Goal: Information Seeking & Learning: Learn about a topic

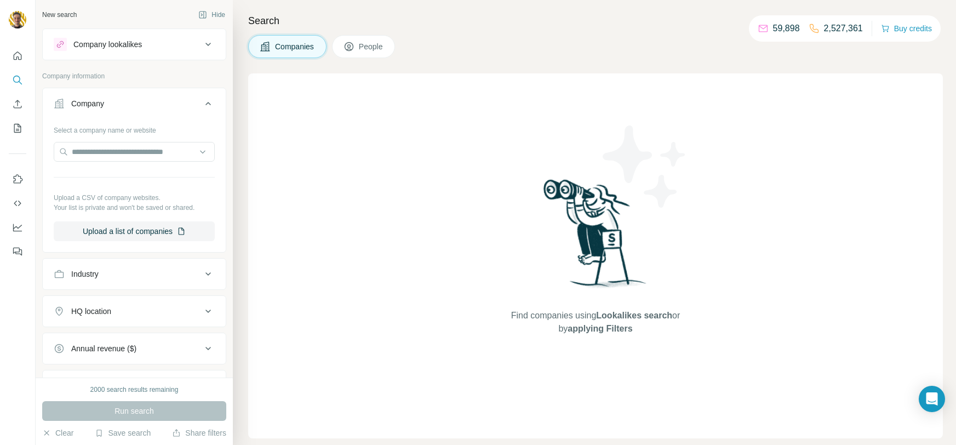
click at [185, 110] on button "Company" at bounding box center [134, 105] width 183 height 31
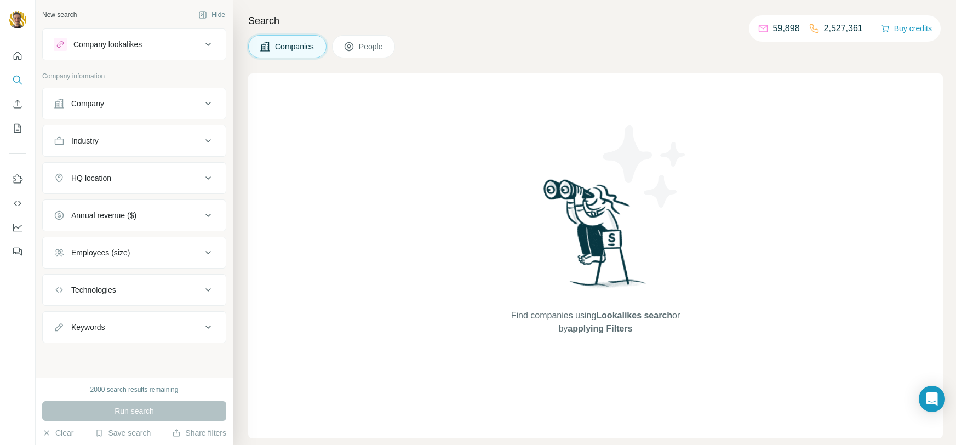
click at [185, 110] on button "Company" at bounding box center [134, 103] width 183 height 26
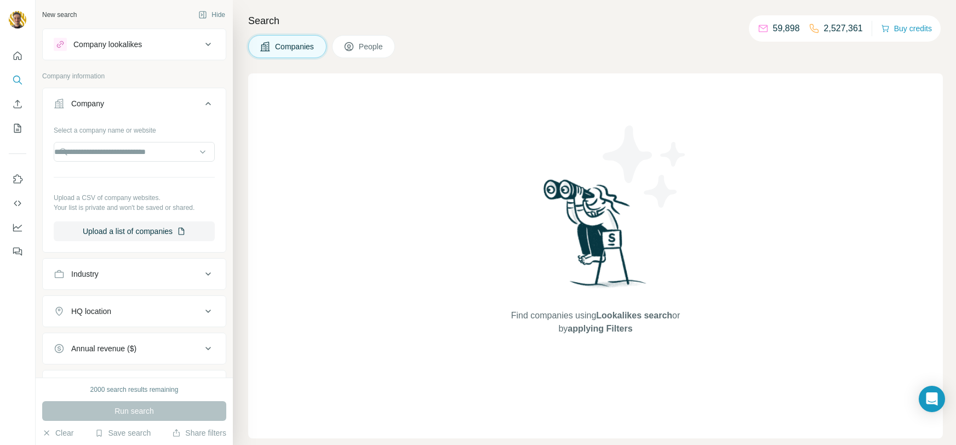
click at [185, 110] on button "Company" at bounding box center [134, 105] width 183 height 31
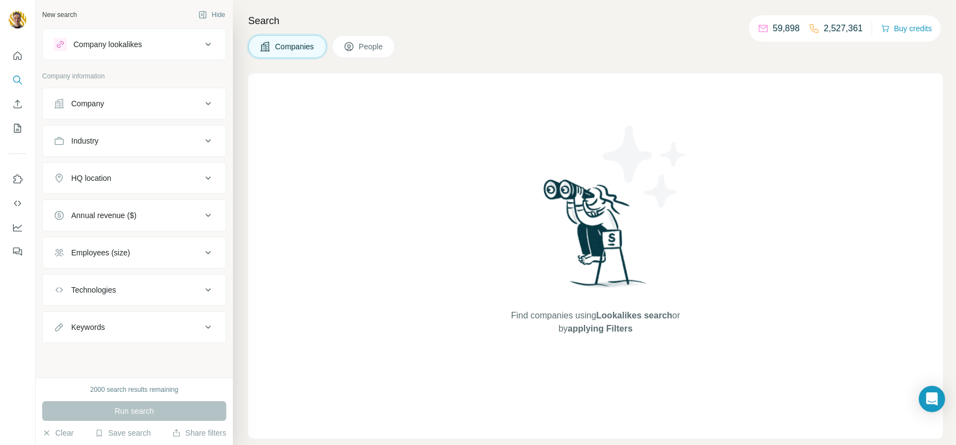
click at [174, 142] on div "Industry" at bounding box center [128, 140] width 148 height 11
click at [196, 171] on input at bounding box center [128, 168] width 135 height 12
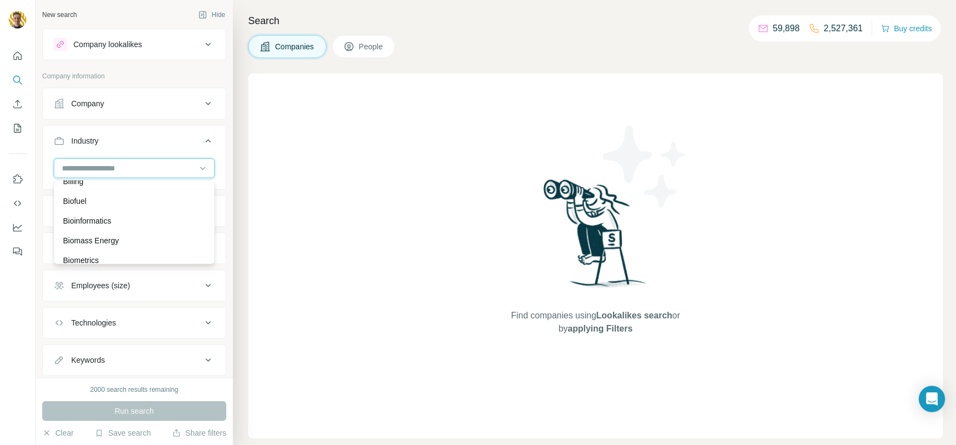
scroll to position [998, 0]
click at [120, 221] on div "Bioinformatics" at bounding box center [134, 219] width 142 height 11
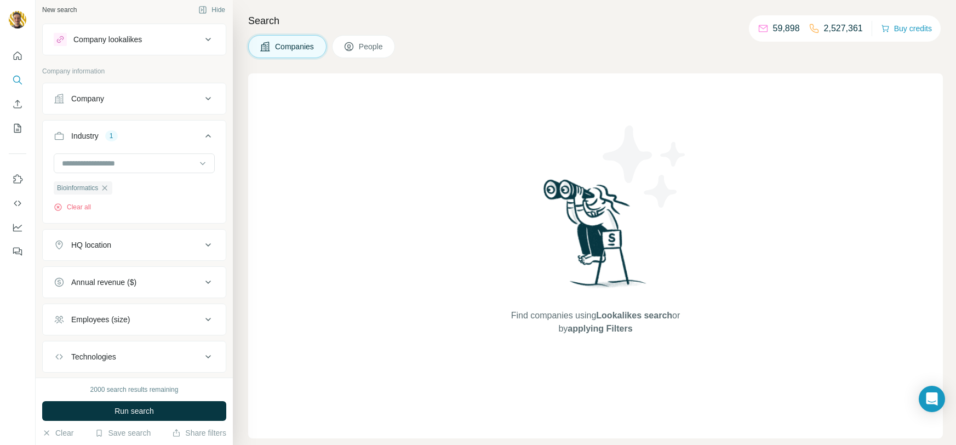
scroll to position [11, 0]
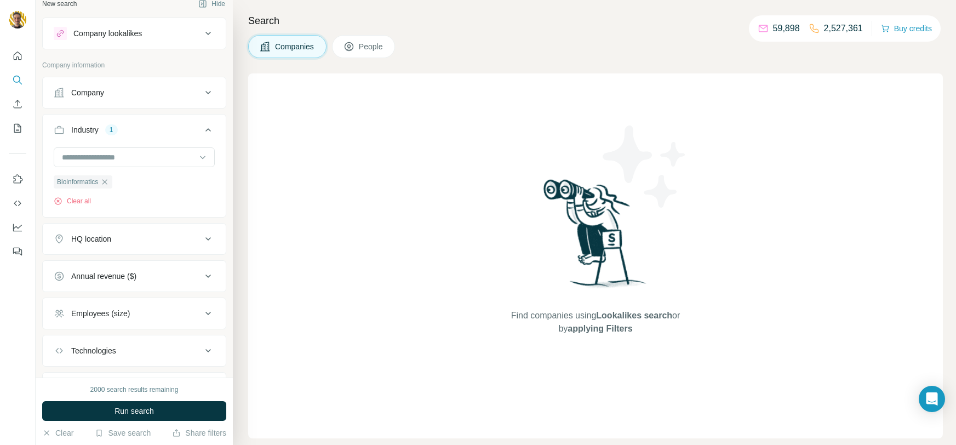
click at [149, 239] on div "HQ location" at bounding box center [128, 238] width 148 height 11
click at [101, 271] on input "text" at bounding box center [134, 266] width 161 height 20
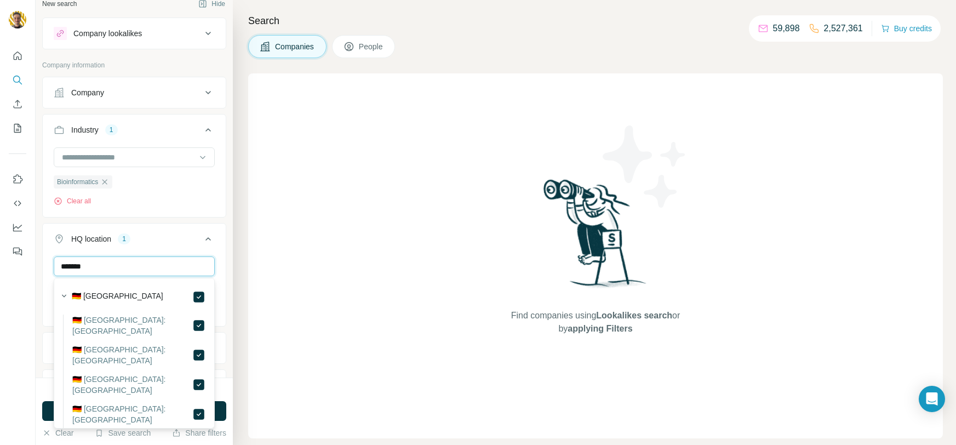
drag, startPoint x: 164, startPoint y: 271, endPoint x: 51, endPoint y: 261, distance: 113.2
click at [51, 261] on div "******* [GEOGRAPHIC_DATA] Clear all" at bounding box center [134, 289] width 183 height 67
drag, startPoint x: 130, startPoint y: 263, endPoint x: 55, endPoint y: 251, distance: 76.0
click at [49, 254] on div "HQ location 2 ******* [GEOGRAPHIC_DATA] [GEOGRAPHIC_DATA] Clear all" at bounding box center [134, 284] width 184 height 123
type input "*******"
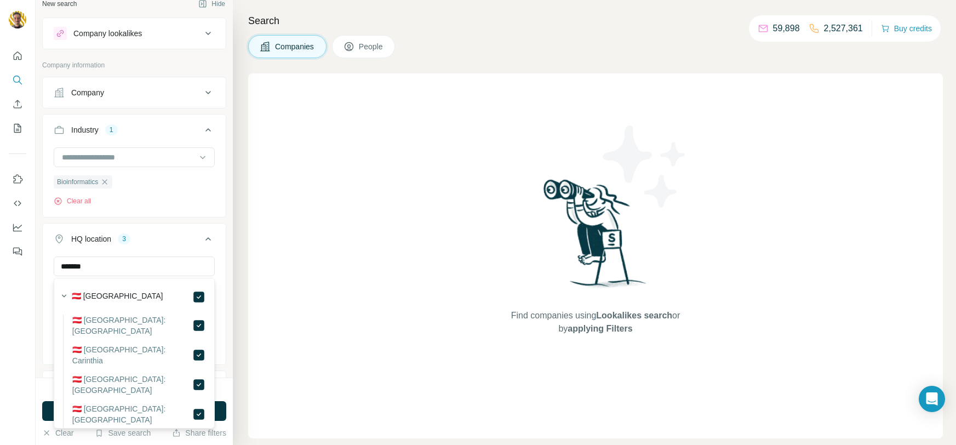
click at [219, 217] on ul "Company Industry 1 Bioinformatics Clear all HQ location 3 ******* [GEOGRAPHIC_D…" at bounding box center [134, 295] width 184 height 437
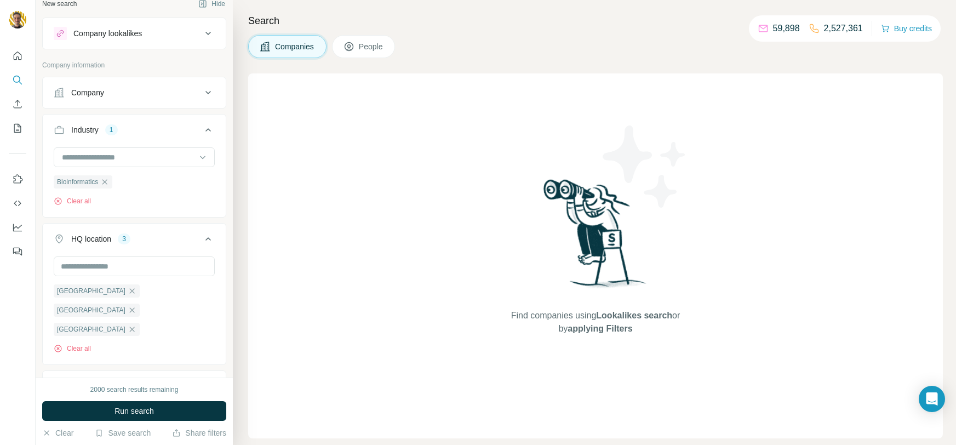
scroll to position [114, 0]
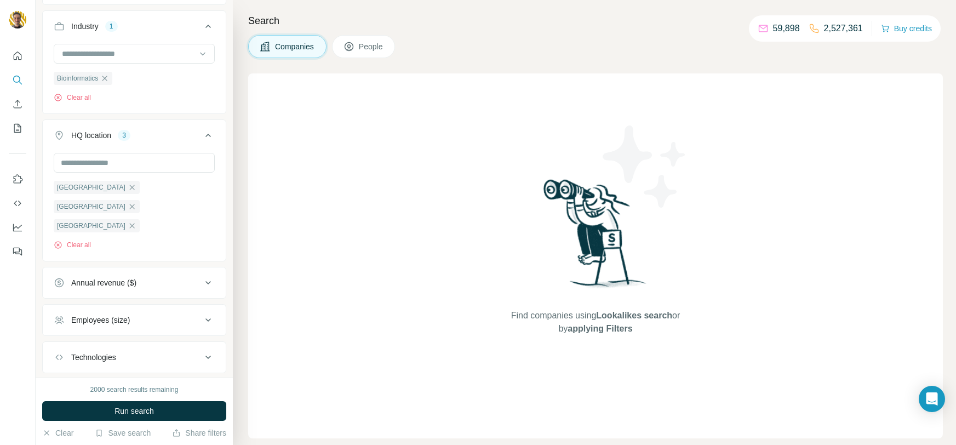
click at [139, 314] on div "Employees (size)" at bounding box center [128, 319] width 148 height 11
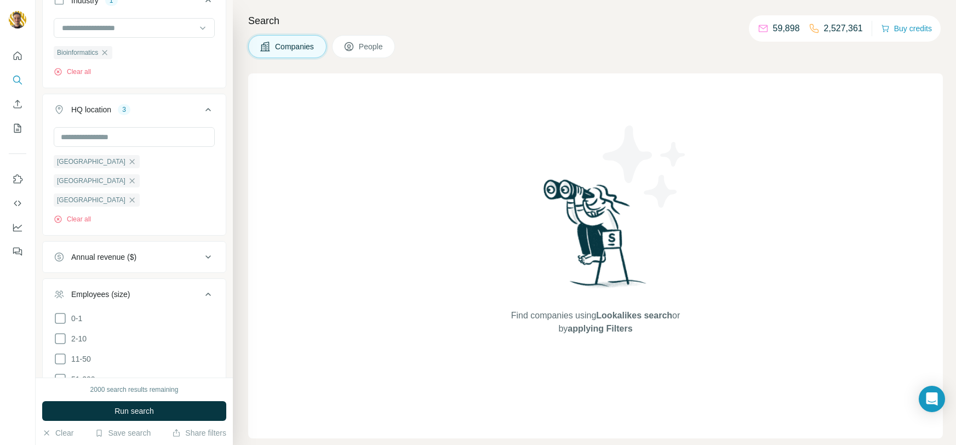
scroll to position [152, 0]
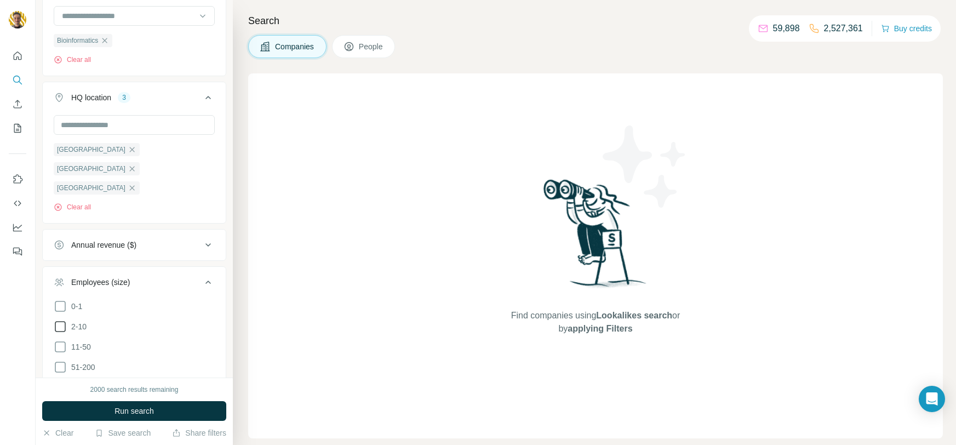
click at [62, 320] on icon at bounding box center [60, 326] width 13 height 13
click at [61, 340] on icon at bounding box center [60, 346] width 13 height 13
click at [126, 412] on span "Run search" at bounding box center [133, 410] width 39 height 11
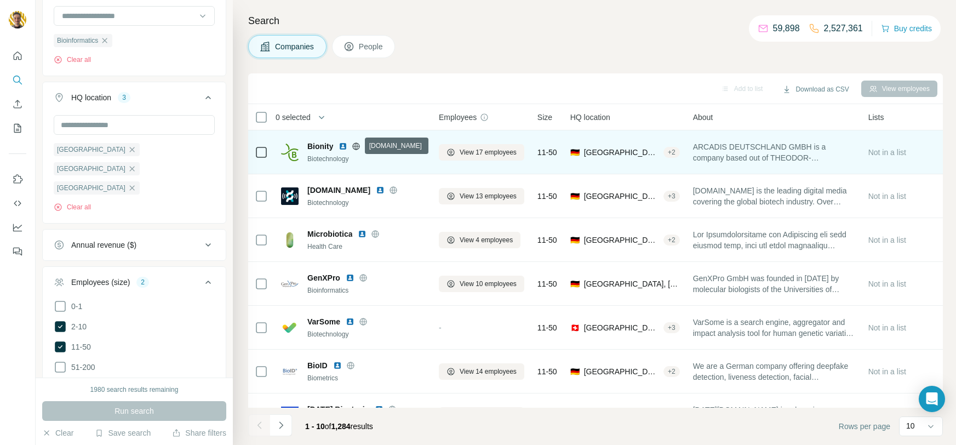
click at [357, 149] on icon at bounding box center [356, 146] width 9 height 9
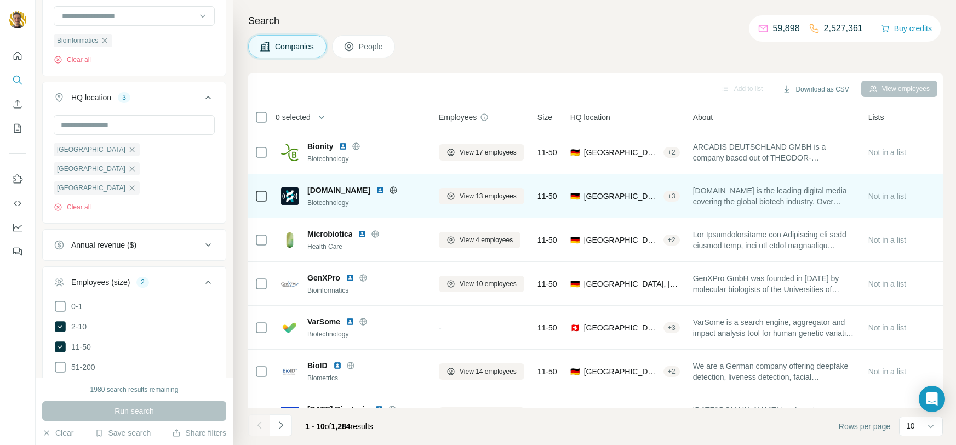
click at [389, 189] on icon at bounding box center [393, 190] width 9 height 9
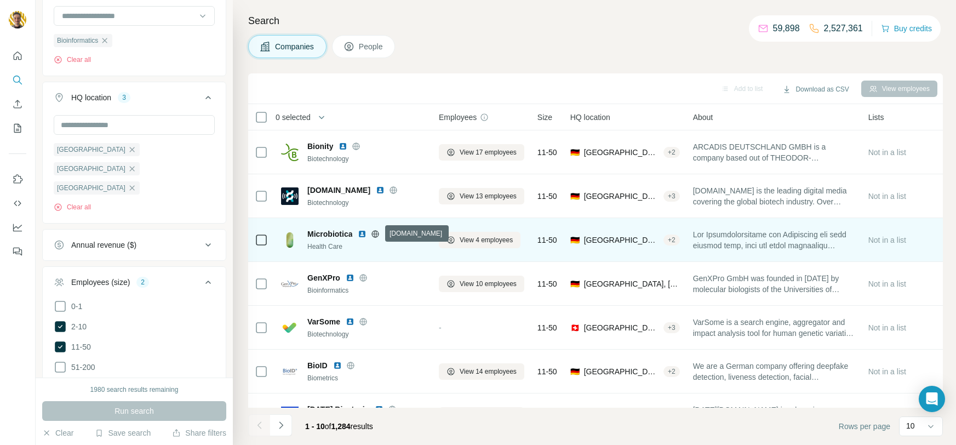
click at [378, 233] on icon at bounding box center [375, 233] width 7 height 1
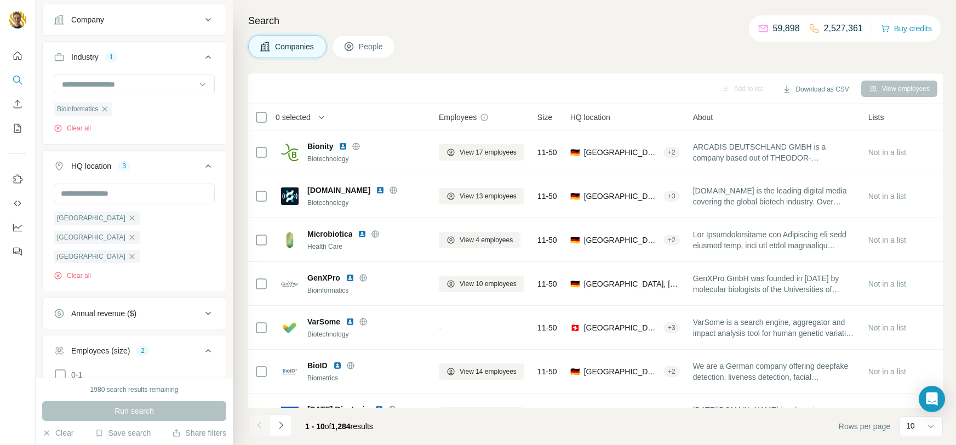
scroll to position [76, 0]
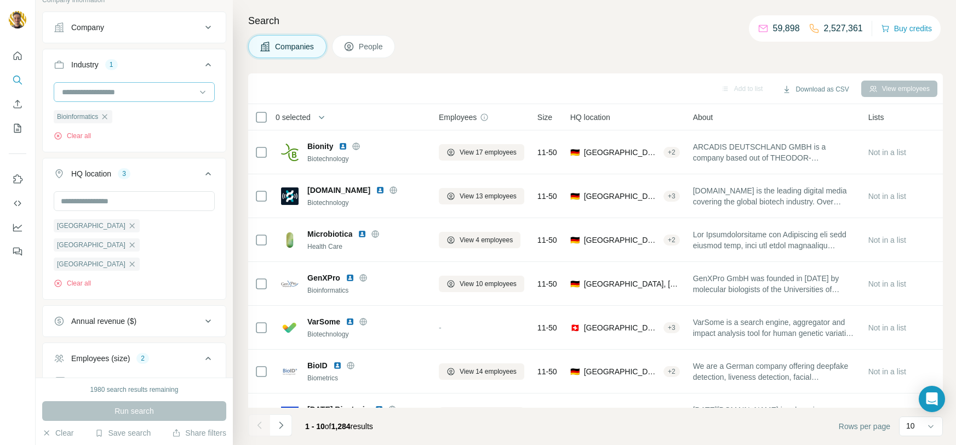
click at [107, 118] on icon "button" at bounding box center [104, 116] width 9 height 9
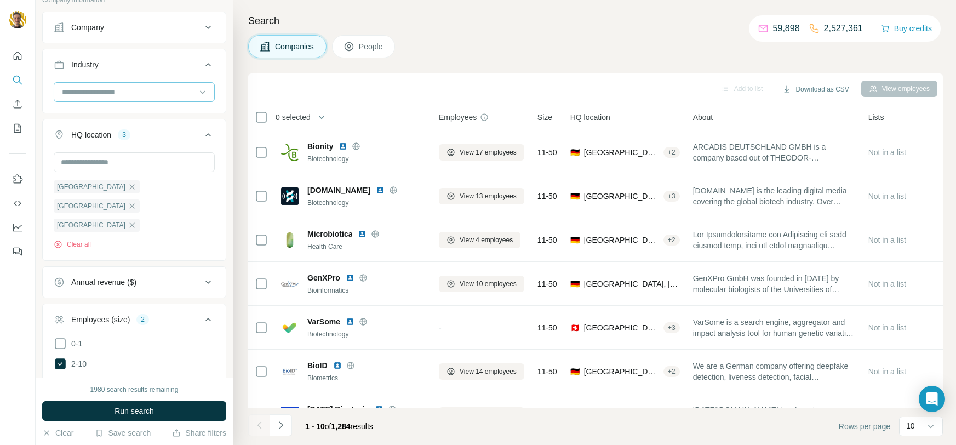
click at [113, 93] on input at bounding box center [128, 92] width 135 height 12
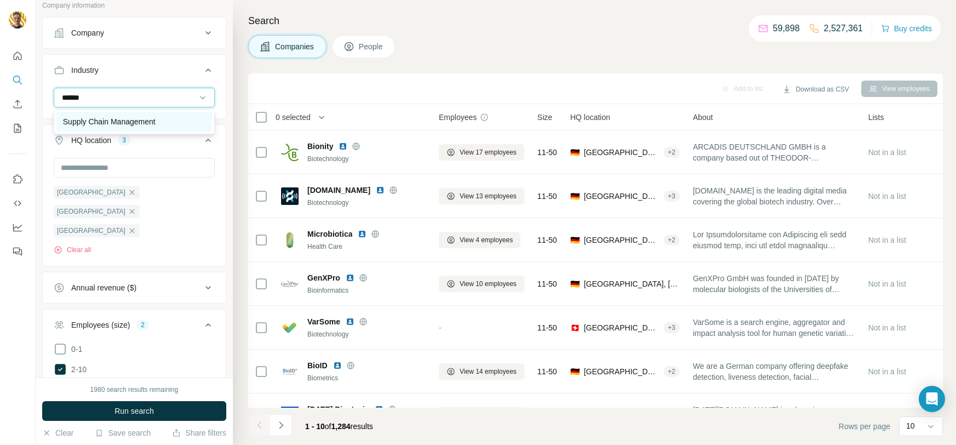
type input "******"
click at [145, 125] on p "Supply Chain Management" at bounding box center [109, 121] width 93 height 11
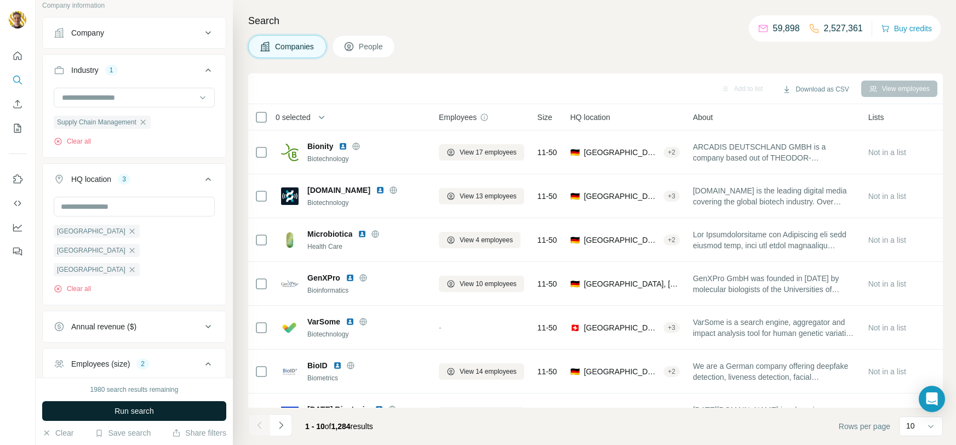
click at [171, 409] on button "Run search" at bounding box center [134, 411] width 184 height 20
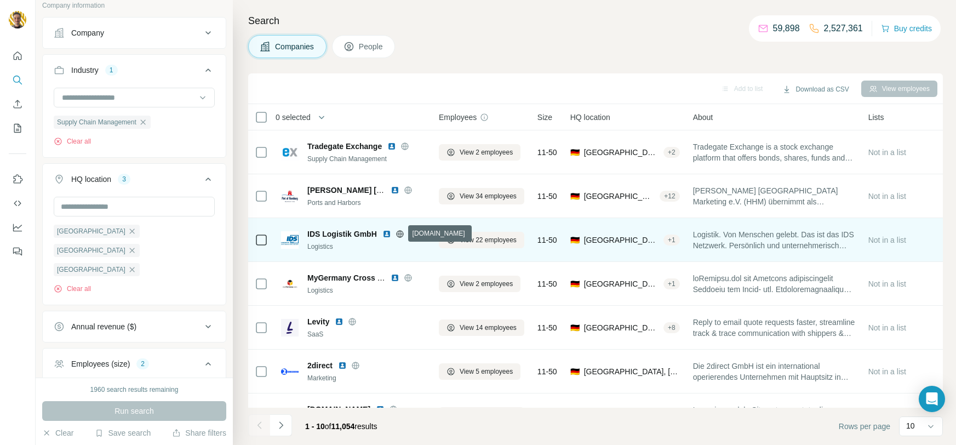
click at [400, 232] on icon at bounding box center [399, 233] width 9 height 9
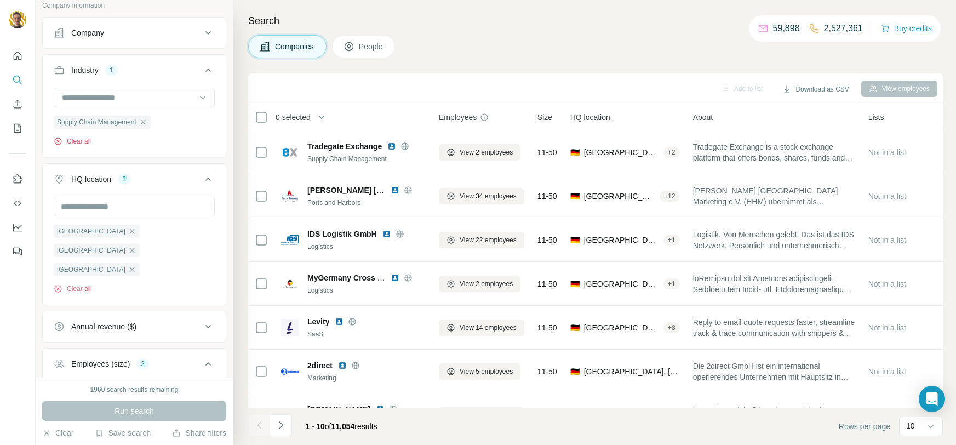
click at [56, 142] on icon "button" at bounding box center [58, 141] width 9 height 9
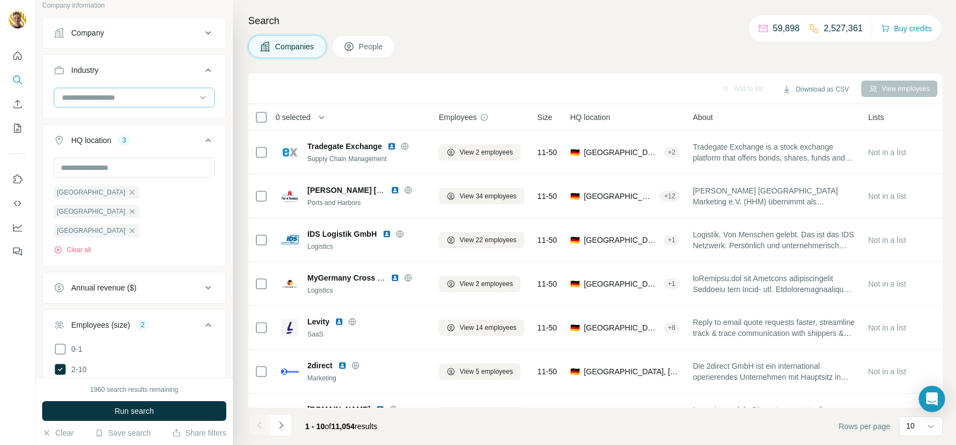
click at [113, 91] on input at bounding box center [128, 97] width 135 height 12
type input "*****"
click at [73, 119] on p "Gaming" at bounding box center [76, 121] width 27 height 11
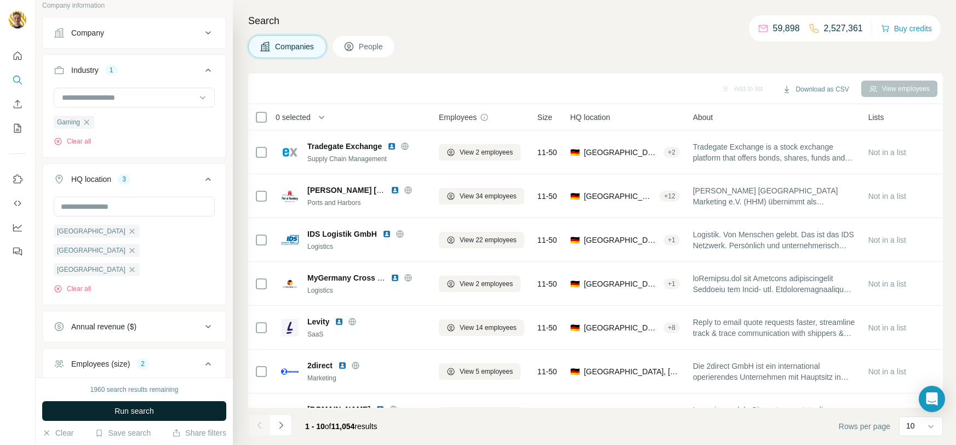
click at [188, 410] on button "Run search" at bounding box center [134, 411] width 184 height 20
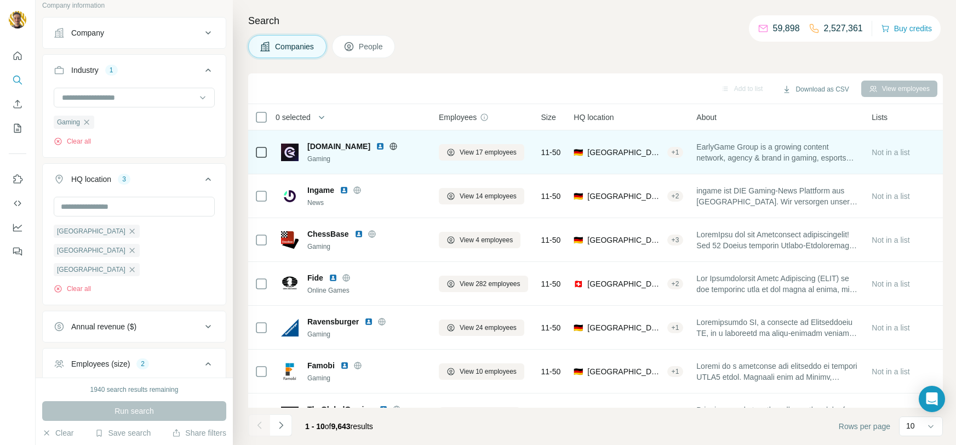
click at [389, 147] on icon at bounding box center [393, 146] width 9 height 9
click at [376, 147] on img at bounding box center [380, 146] width 9 height 9
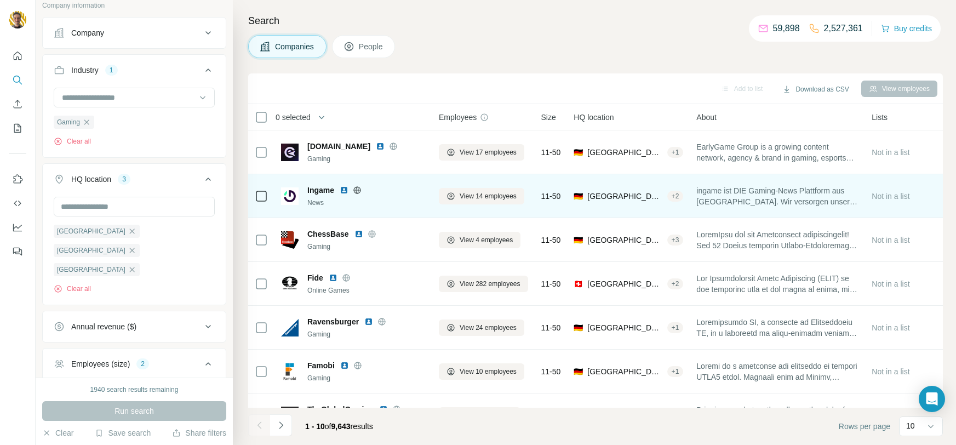
click at [359, 186] on icon at bounding box center [357, 190] width 9 height 9
click at [344, 190] on img at bounding box center [344, 190] width 9 height 9
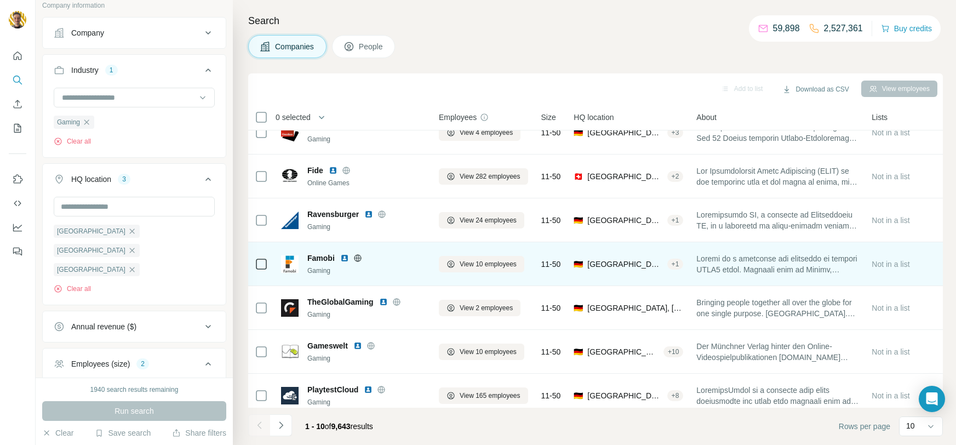
scroll to position [120, 0]
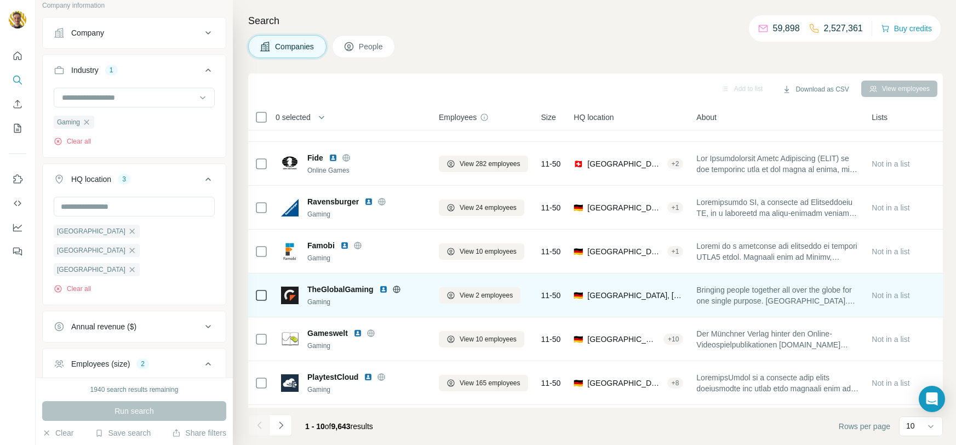
click at [397, 290] on icon at bounding box center [396, 289] width 9 height 9
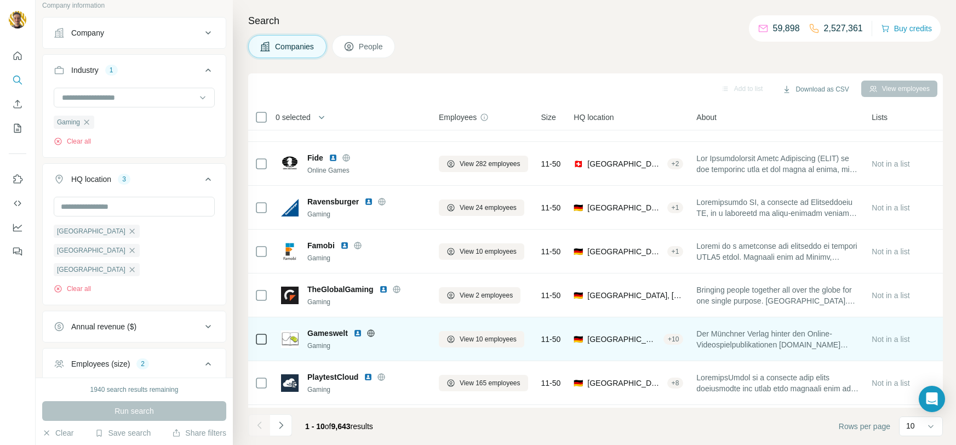
click at [361, 332] on img at bounding box center [357, 333] width 9 height 9
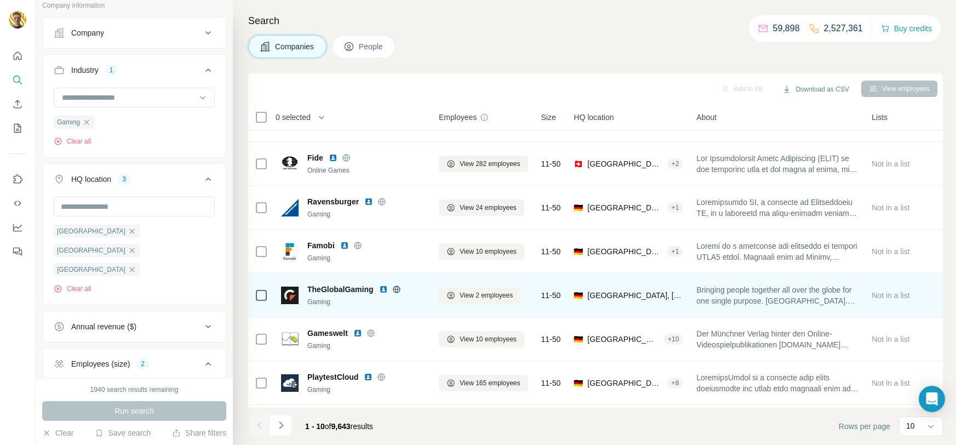
click at [382, 286] on img at bounding box center [383, 289] width 9 height 9
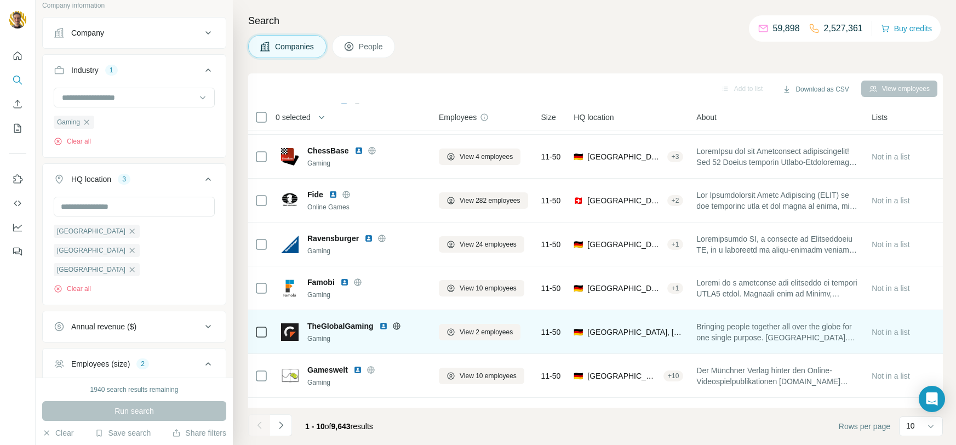
scroll to position [160, 0]
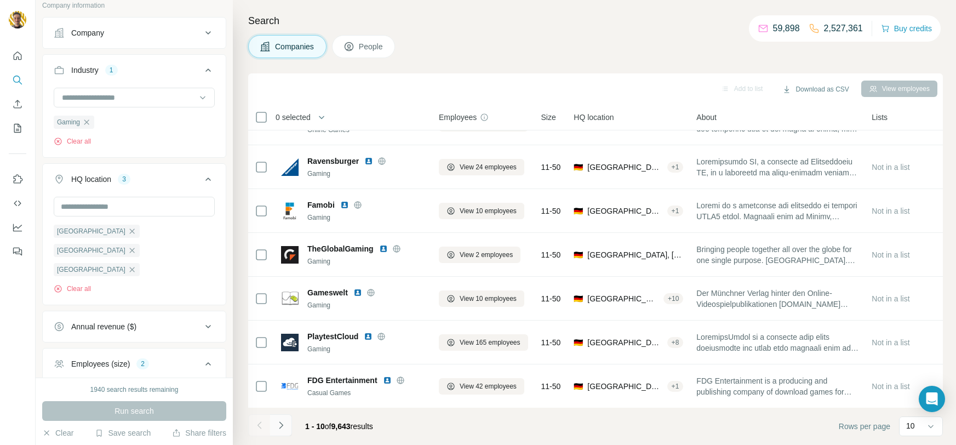
click at [283, 420] on icon "Navigate to next page" at bounding box center [280, 425] width 11 height 11
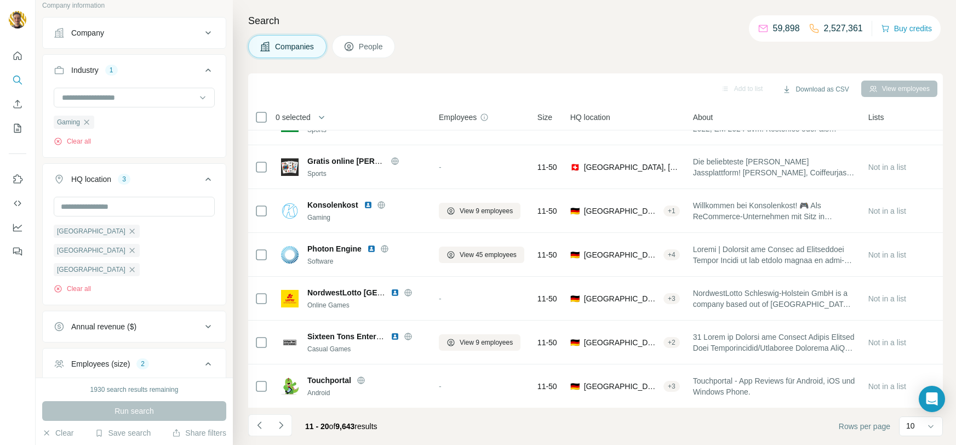
click at [196, 313] on button "Annual revenue ($)" at bounding box center [134, 326] width 183 height 26
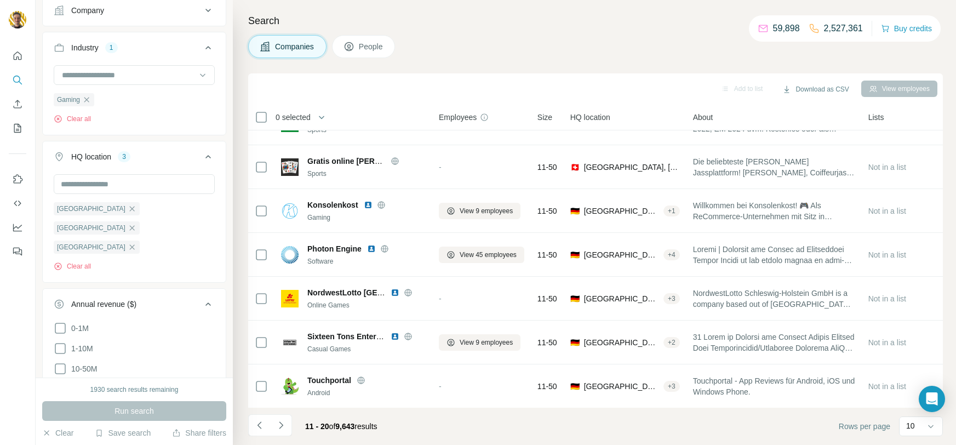
scroll to position [108, 0]
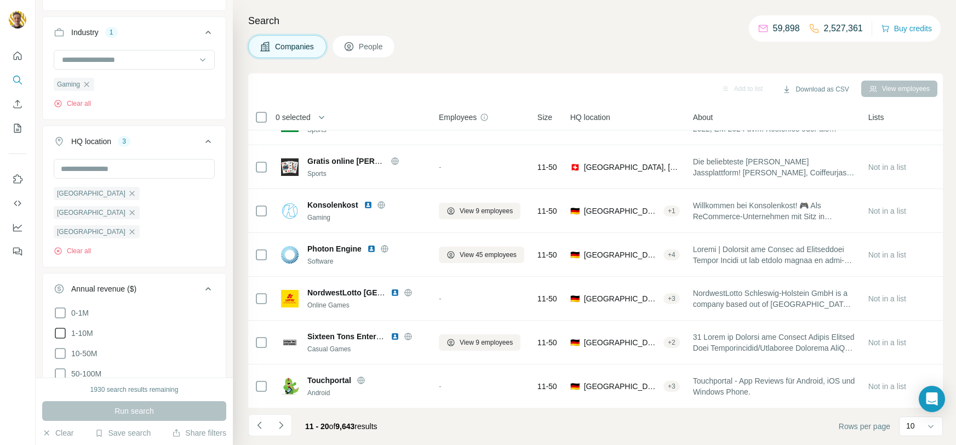
click at [58, 326] on icon at bounding box center [60, 332] width 13 height 13
click at [184, 413] on button "Run search" at bounding box center [134, 411] width 184 height 20
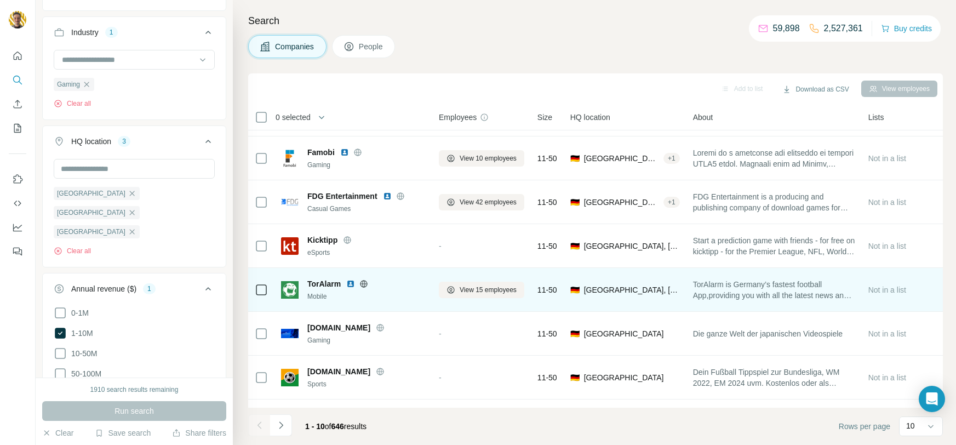
scroll to position [160, 0]
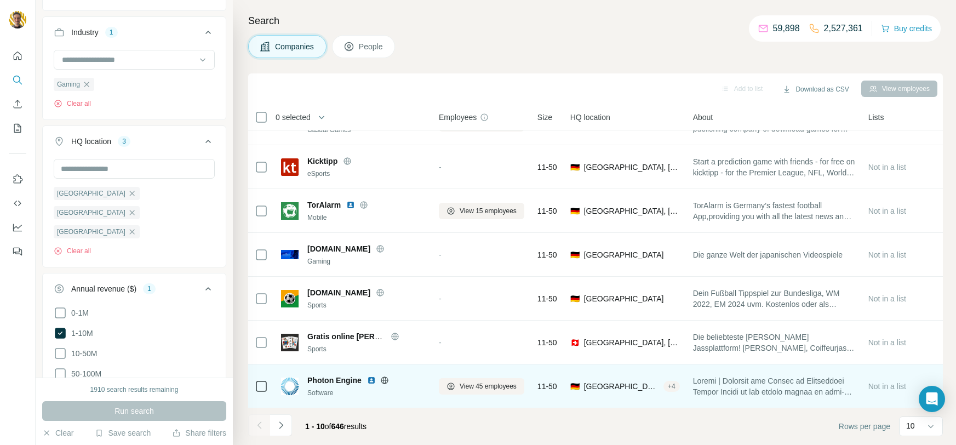
click at [383, 378] on icon at bounding box center [384, 380] width 9 height 9
click at [369, 376] on img at bounding box center [371, 380] width 9 height 9
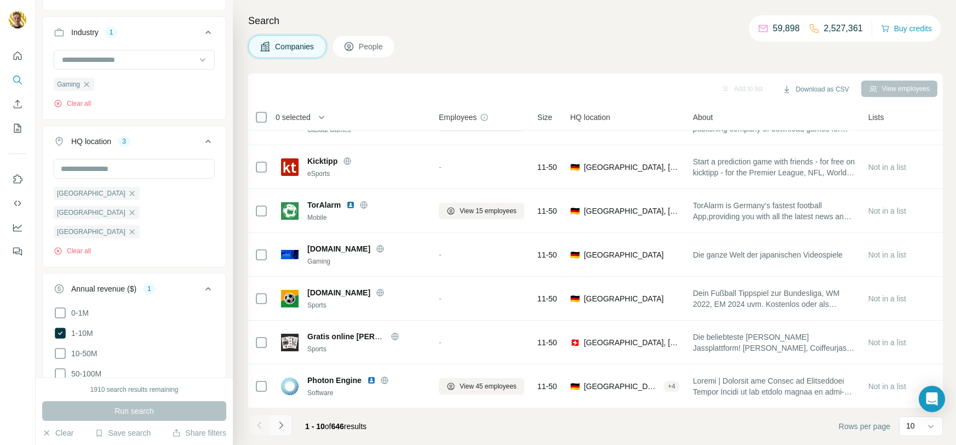
click at [277, 426] on icon "Navigate to next page" at bounding box center [280, 425] width 11 height 11
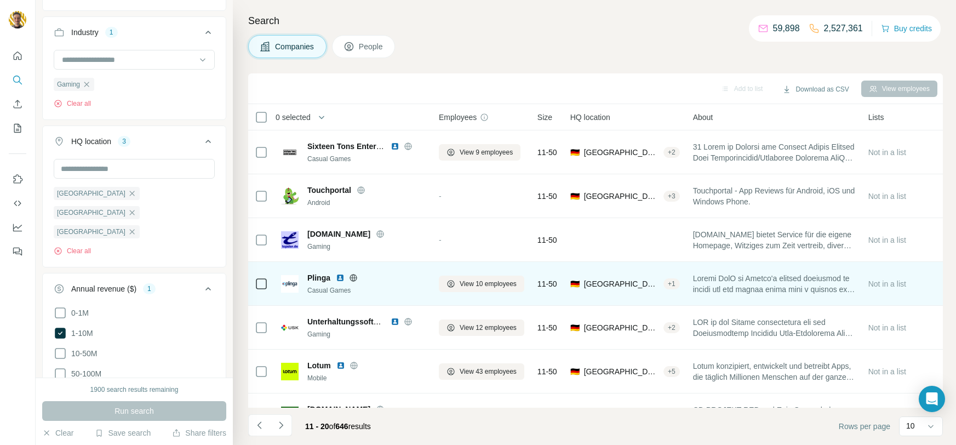
scroll to position [0, 0]
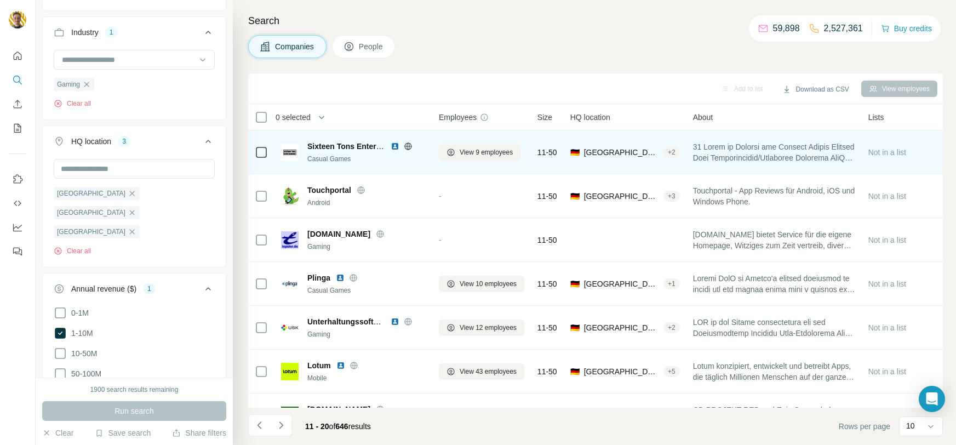
click at [405, 145] on icon at bounding box center [408, 146] width 9 height 9
click at [391, 145] on img at bounding box center [394, 146] width 9 height 9
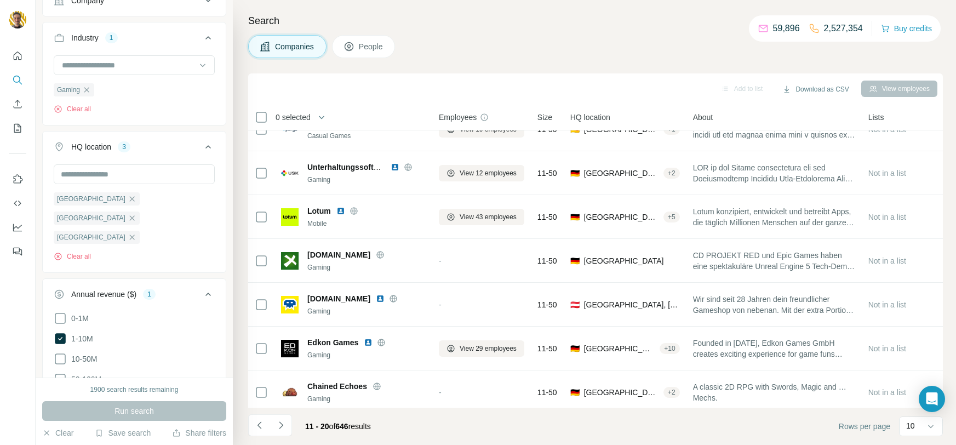
scroll to position [60, 0]
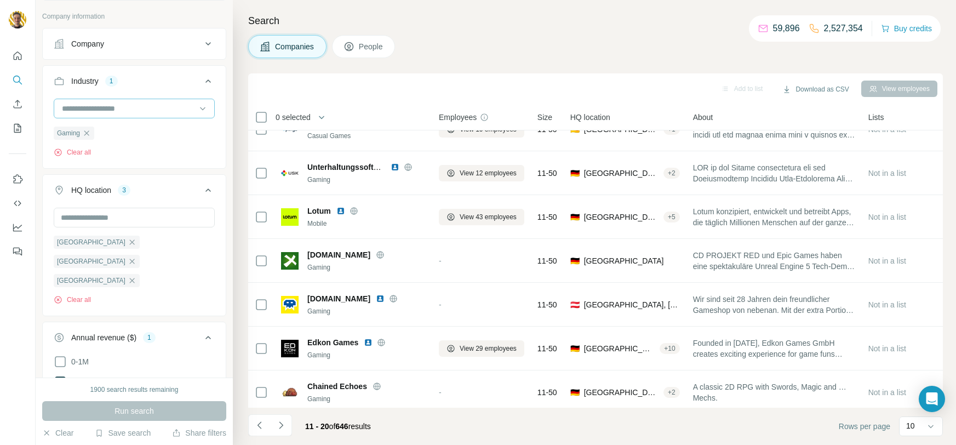
click at [173, 110] on input at bounding box center [128, 108] width 135 height 12
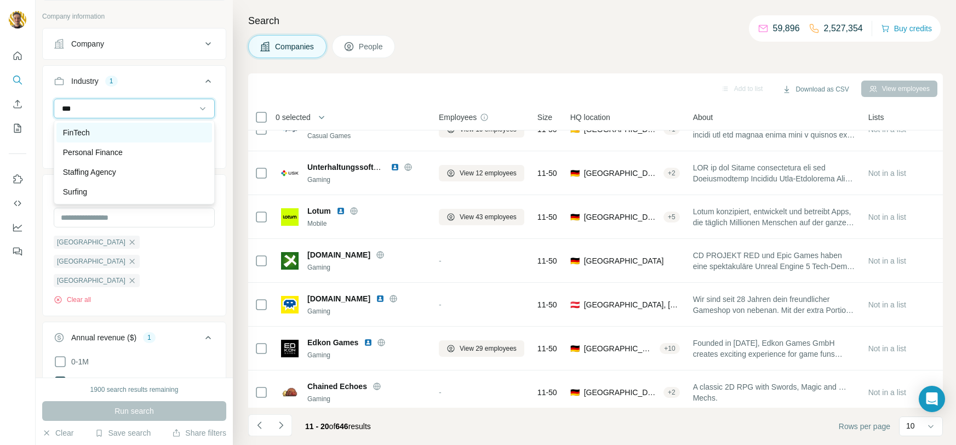
type input "***"
click at [85, 128] on p "FinTech" at bounding box center [76, 132] width 27 height 11
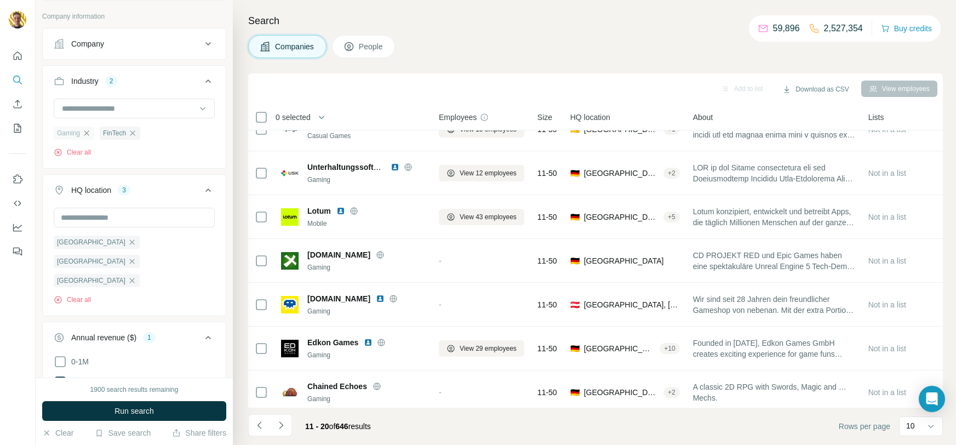
click at [88, 135] on icon "button" at bounding box center [86, 133] width 9 height 9
click at [143, 409] on span "Run search" at bounding box center [133, 410] width 39 height 11
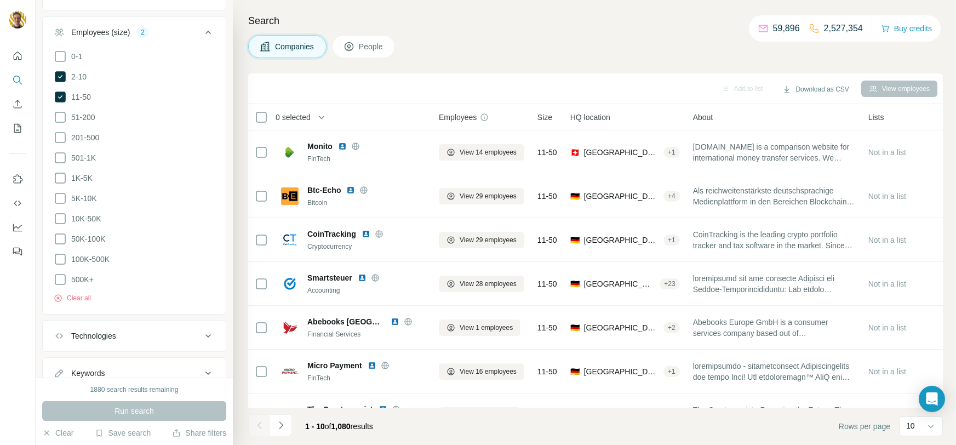
scroll to position [571, 0]
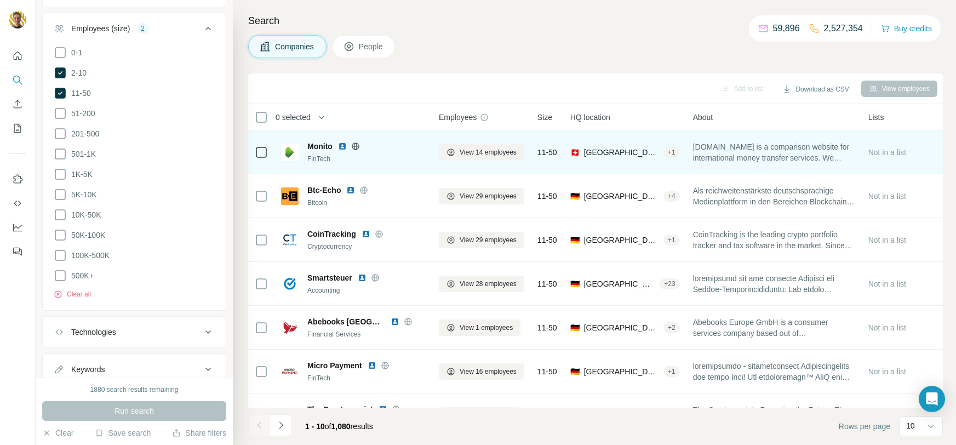
click at [357, 147] on icon at bounding box center [355, 146] width 9 height 9
click at [343, 145] on img at bounding box center [342, 146] width 9 height 9
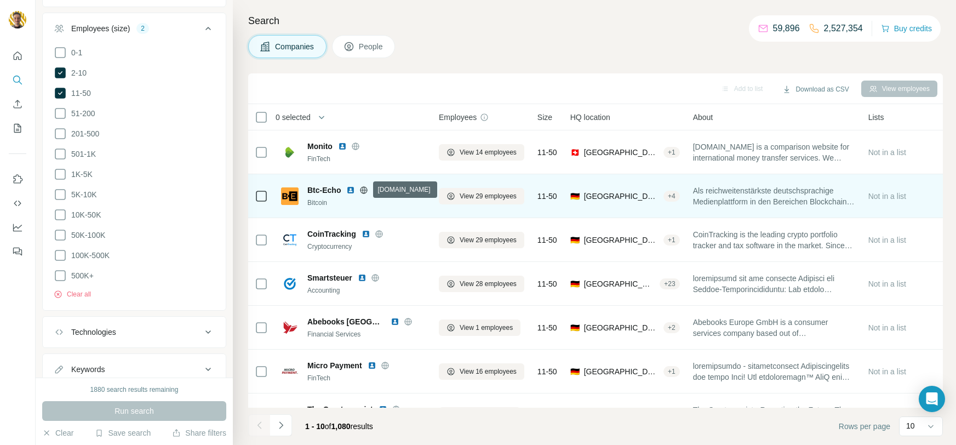
click at [367, 188] on icon at bounding box center [363, 189] width 7 height 7
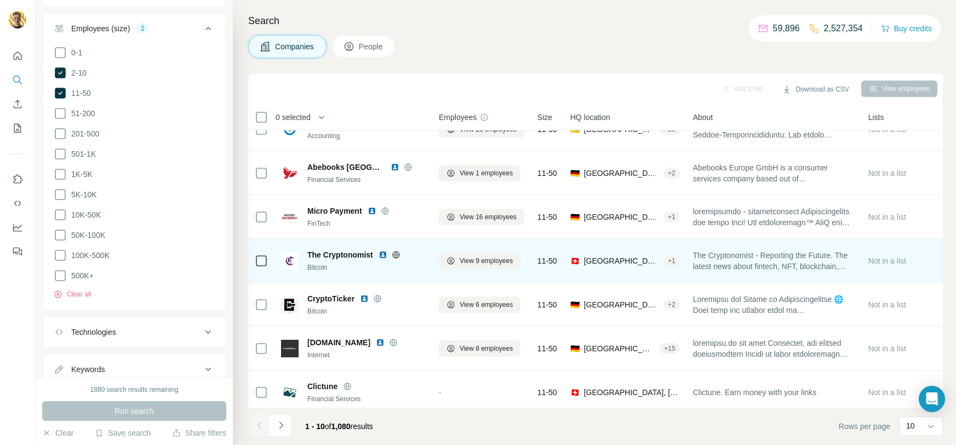
scroll to position [160, 0]
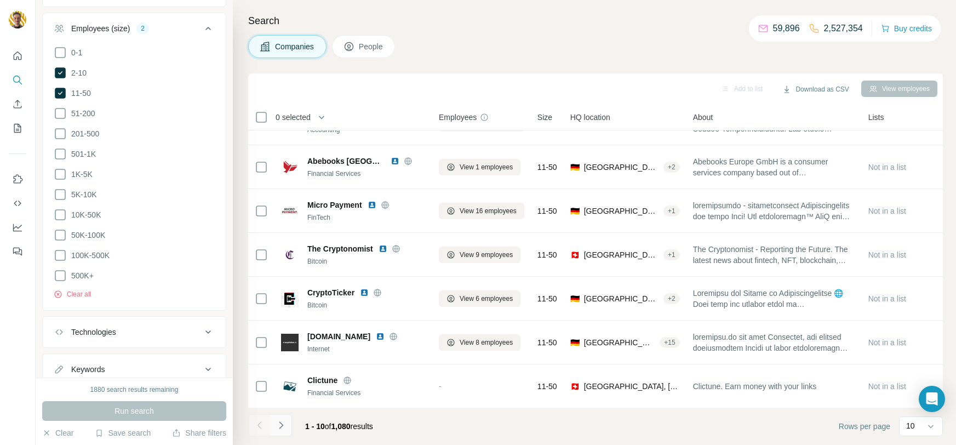
click at [280, 421] on icon "Navigate to next page" at bounding box center [280, 425] width 11 height 11
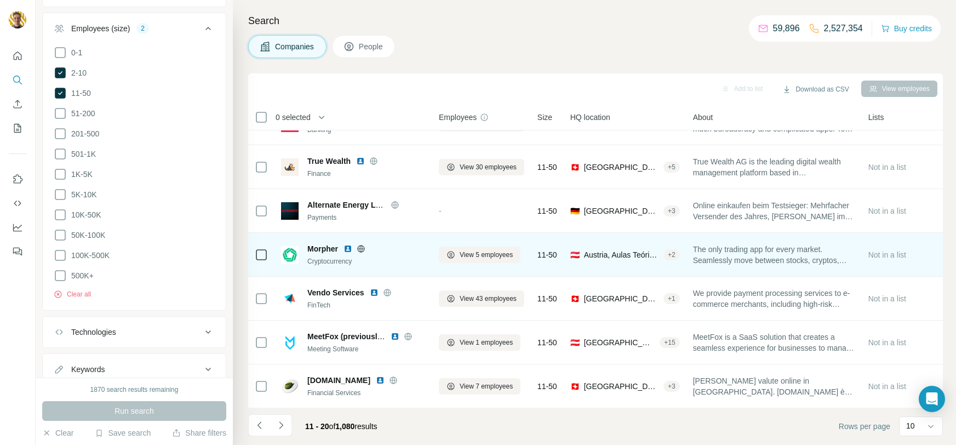
click at [362, 246] on icon at bounding box center [361, 248] width 9 height 9
click at [347, 246] on img at bounding box center [347, 248] width 9 height 9
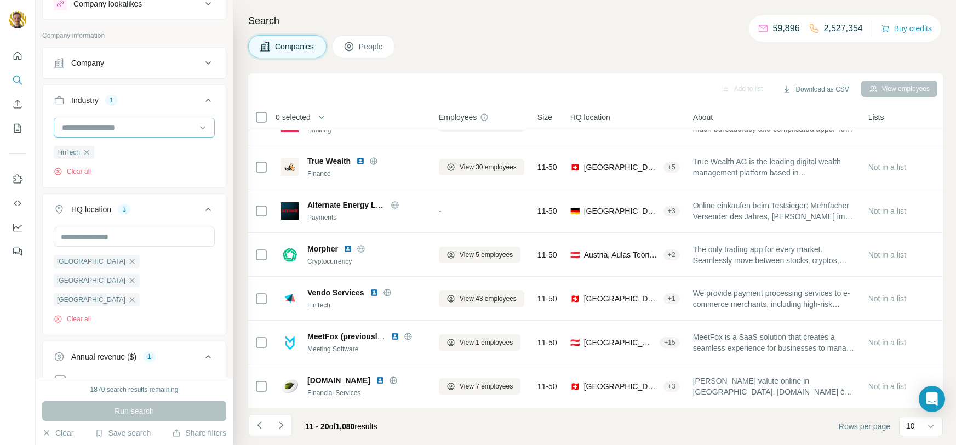
scroll to position [39, 0]
click at [170, 104] on div "Industry 1" at bounding box center [128, 101] width 148 height 11
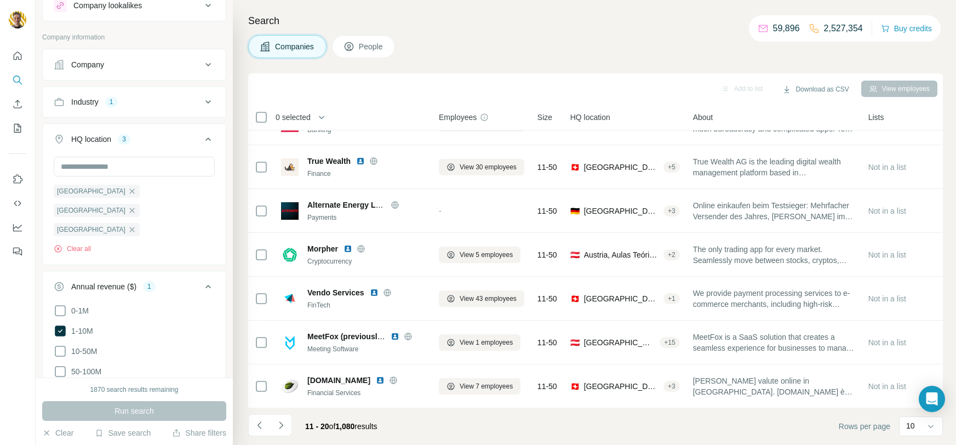
click at [120, 99] on div "Industry 1" at bounding box center [128, 101] width 148 height 11
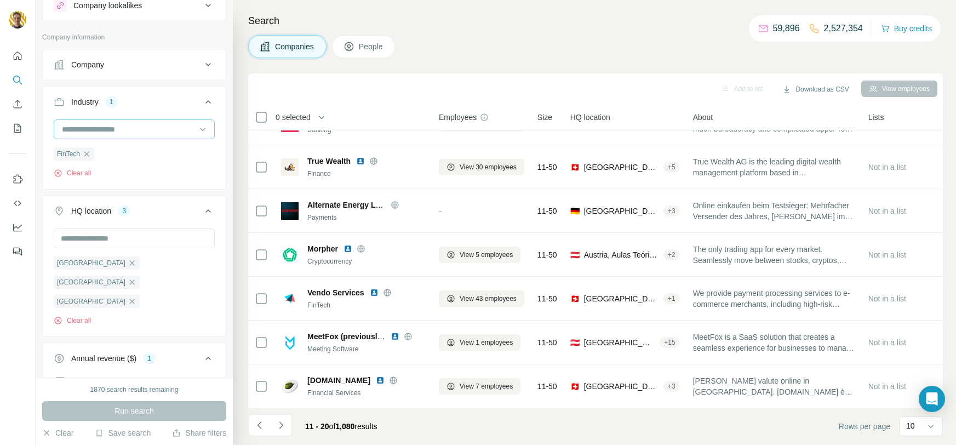
click at [114, 130] on input at bounding box center [128, 129] width 135 height 12
click at [96, 191] on p "Serious Games" at bounding box center [89, 194] width 53 height 11
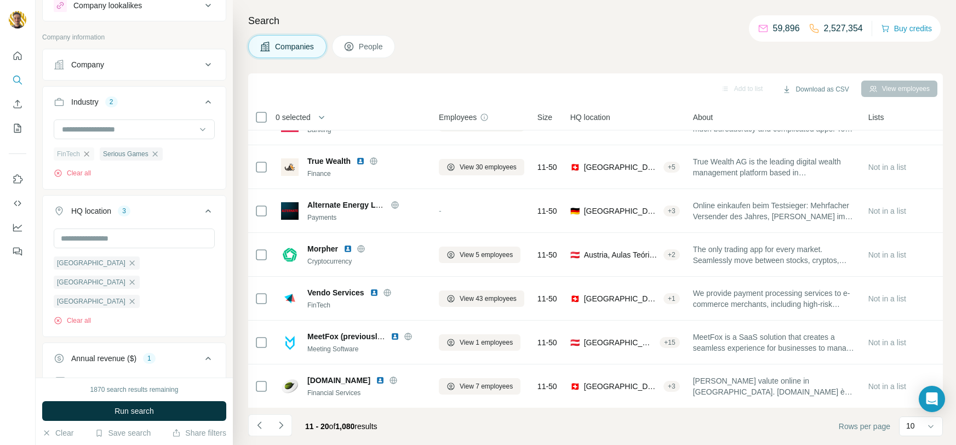
click at [88, 151] on icon "button" at bounding box center [86, 154] width 9 height 9
click at [156, 415] on button "Run search" at bounding box center [134, 411] width 184 height 20
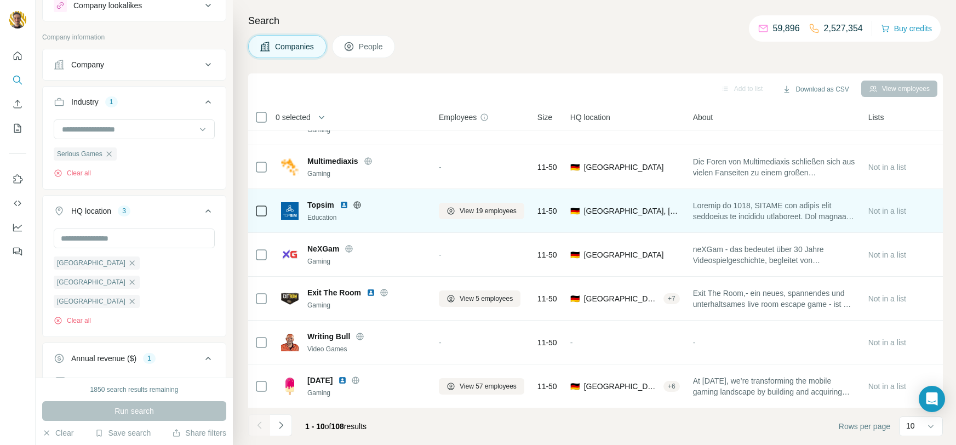
click at [360, 202] on icon at bounding box center [357, 204] width 9 height 9
click at [340, 202] on img at bounding box center [344, 204] width 9 height 9
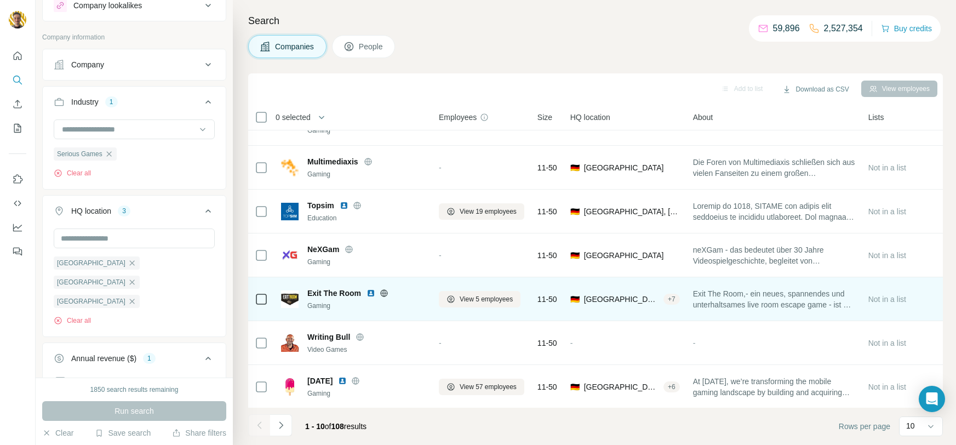
scroll to position [160, 0]
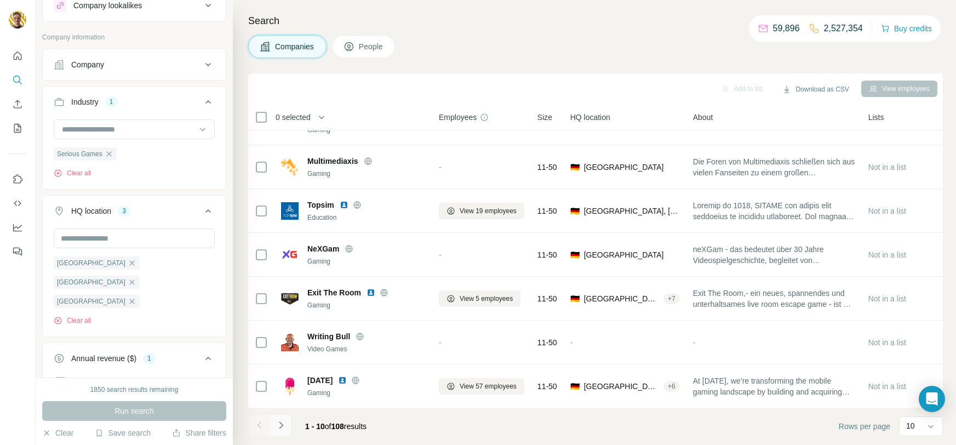
click at [282, 431] on button "Navigate to next page" at bounding box center [281, 425] width 22 height 22
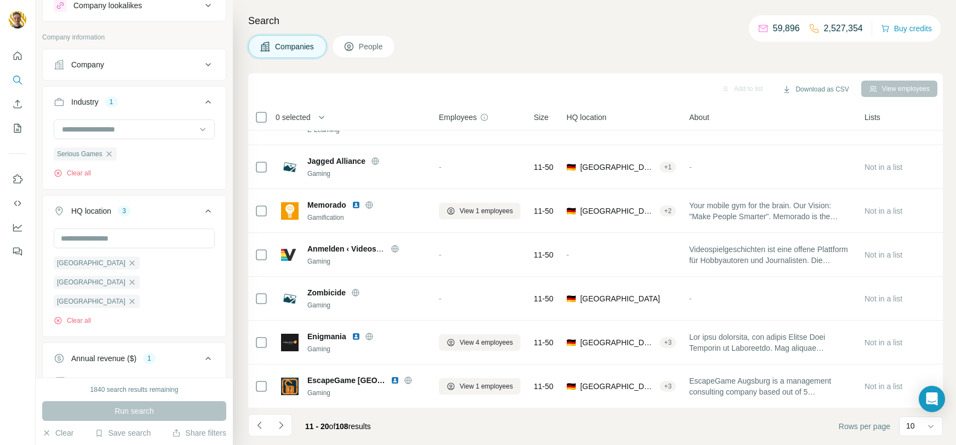
scroll to position [0, 0]
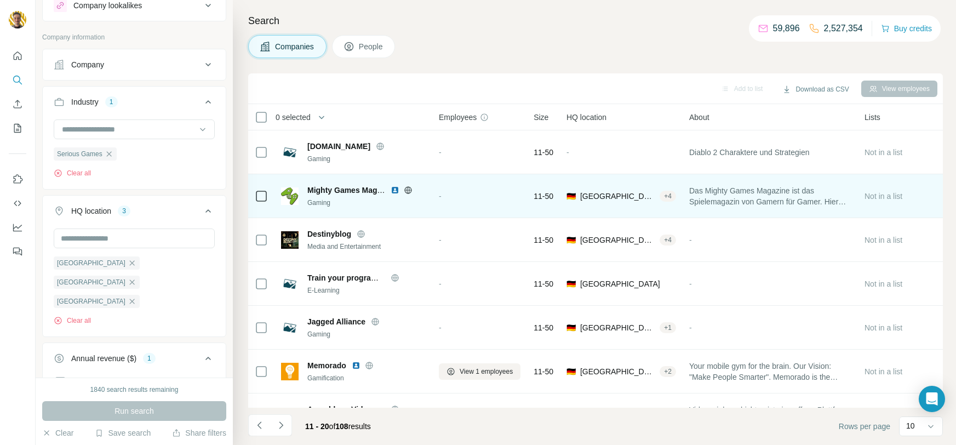
click at [410, 186] on icon at bounding box center [408, 190] width 9 height 9
click at [398, 189] on img at bounding box center [394, 190] width 9 height 9
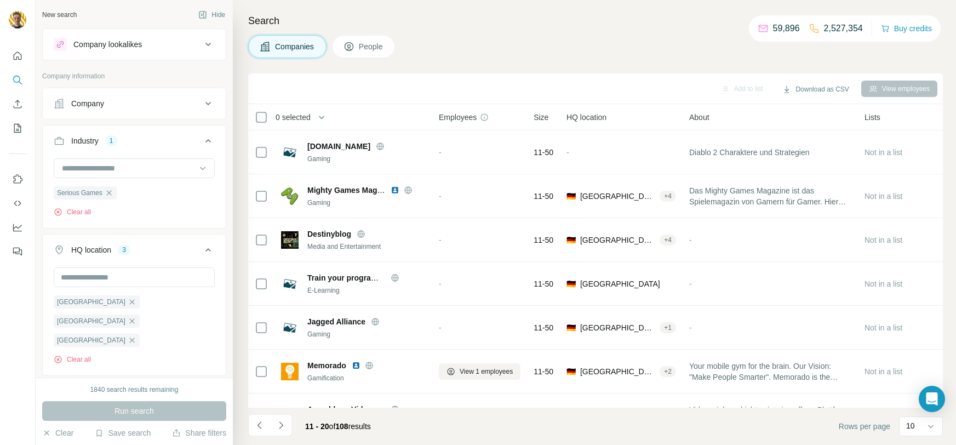
click at [136, 143] on div "Industry 1" at bounding box center [128, 140] width 148 height 11
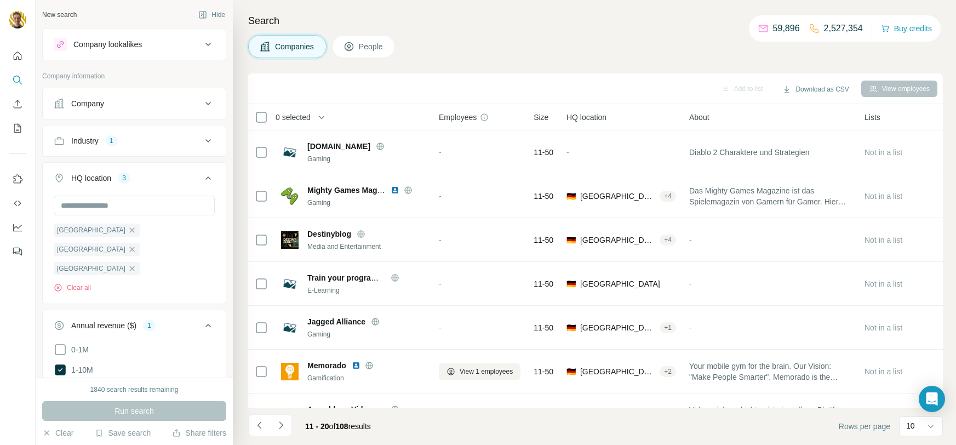
click at [202, 139] on icon at bounding box center [208, 140] width 13 height 13
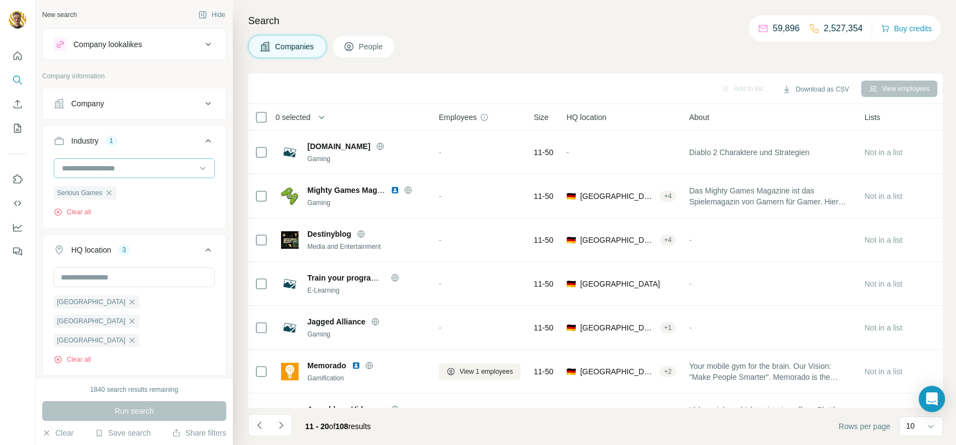
click at [173, 175] on div at bounding box center [128, 168] width 135 height 19
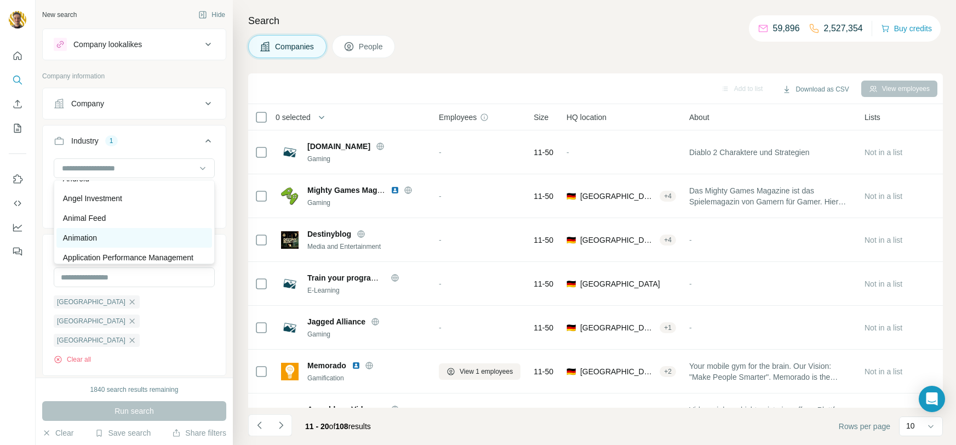
click at [108, 238] on div "Animation" at bounding box center [134, 237] width 142 height 11
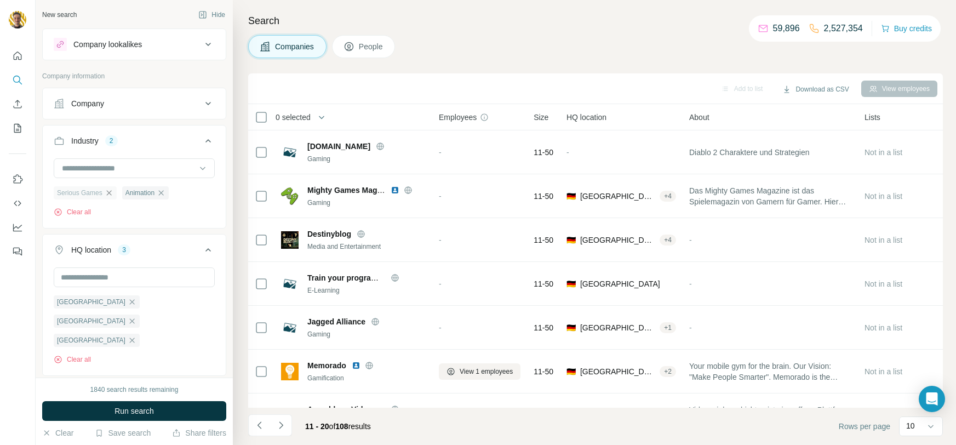
click at [111, 193] on icon "button" at bounding box center [109, 192] width 9 height 9
click at [173, 412] on button "Run search" at bounding box center [134, 411] width 184 height 20
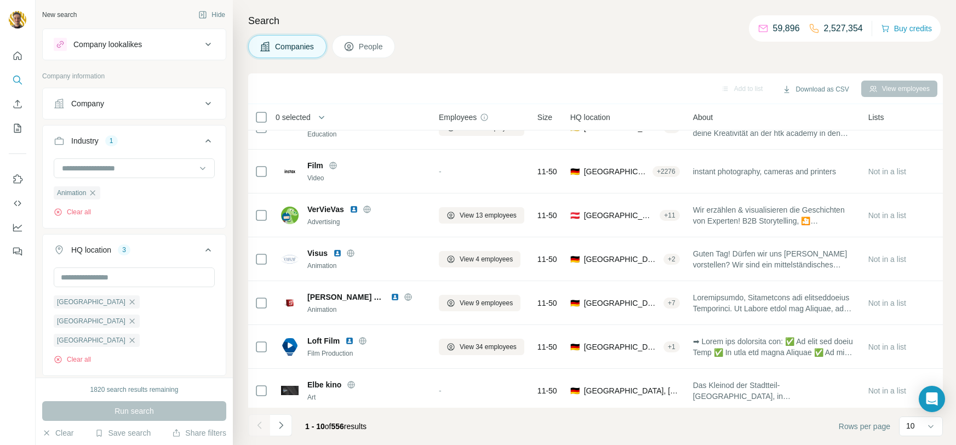
scroll to position [156, 0]
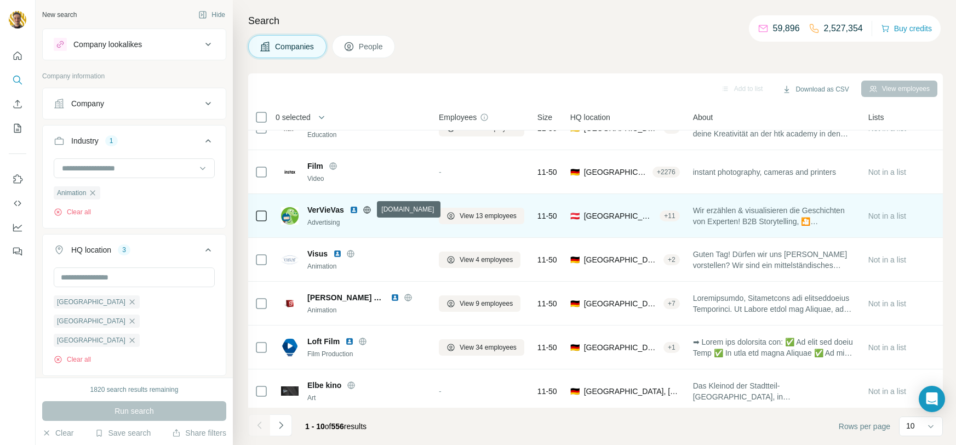
click at [370, 209] on icon at bounding box center [367, 209] width 9 height 9
click at [353, 208] on img at bounding box center [353, 209] width 9 height 9
click at [367, 208] on icon at bounding box center [366, 209] width 3 height 7
